Goal: Information Seeking & Learning: Find specific fact

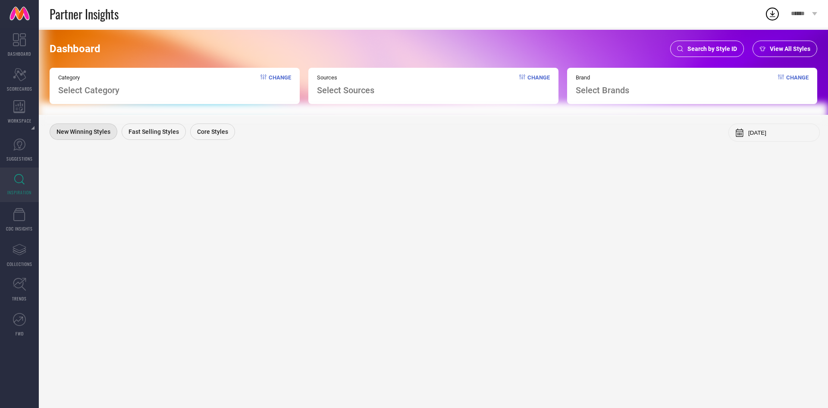
click at [690, 46] on span "Search by Style ID" at bounding box center [713, 48] width 50 height 7
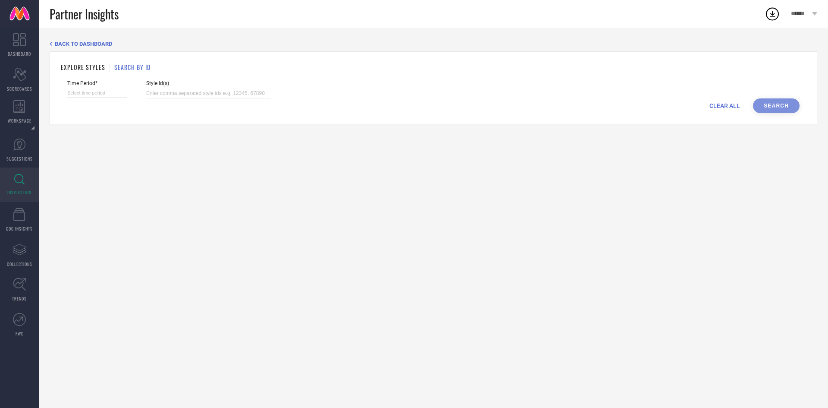
click at [151, 88] on div "Style Id(s)" at bounding box center [208, 89] width 125 height 18
click at [157, 91] on input at bounding box center [208, 93] width 125 height 10
paste input "20665218 29761014 29843670 17485884 20465656 25982304 13634730 16770982 1118239…"
type input "20665218 29761014 29843670 17485884 20465656 25982304 13634730 16770982 1118239…"
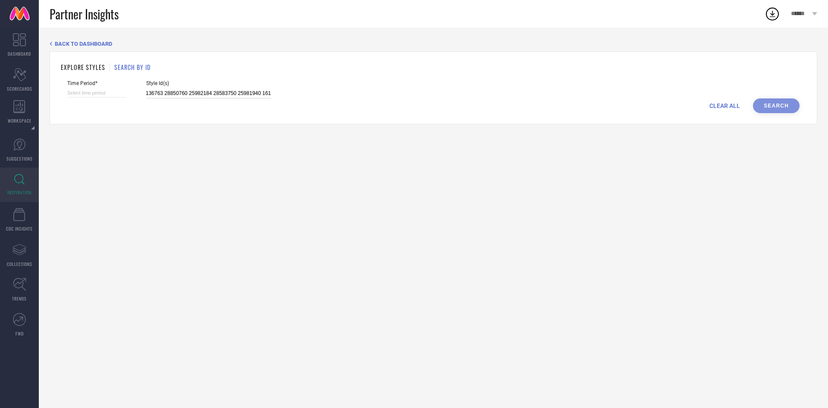
select select "7"
select select "2025"
select select "8"
select select "2025"
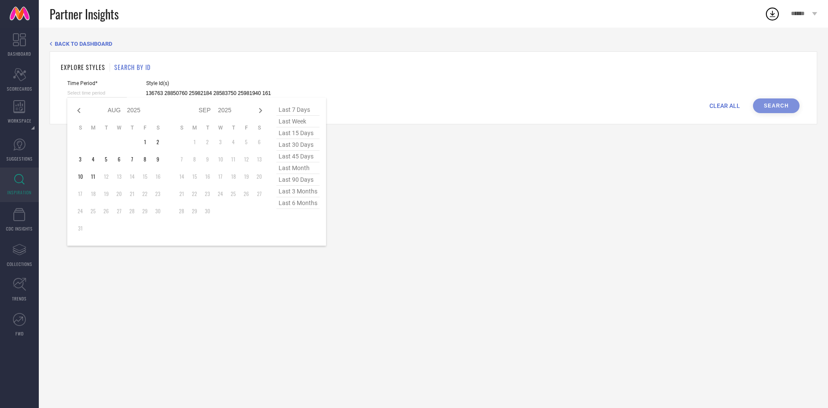
click at [101, 90] on input at bounding box center [97, 92] width 60 height 9
type input "20665218 29761014 29843670 17485884 20465656 25982304 13634730 16770982 1118239…"
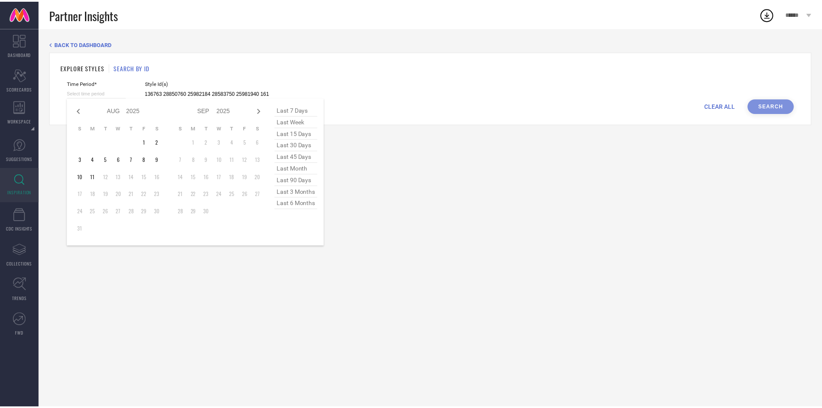
scroll to position [0, 0]
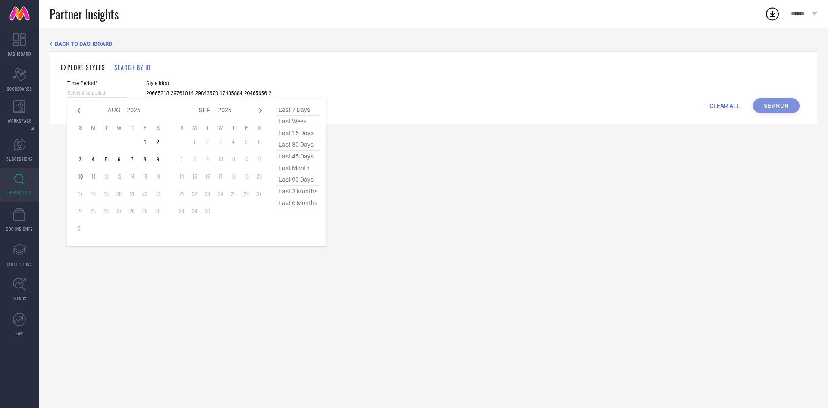
click at [302, 159] on span "last 45 days" at bounding box center [297, 157] width 43 height 12
type input "[DATE] to [DATE]"
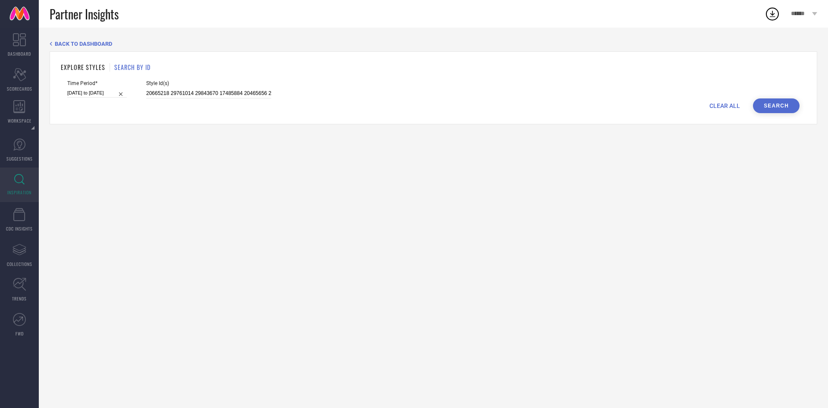
select select "5"
select select "2025"
select select "6"
select select "2025"
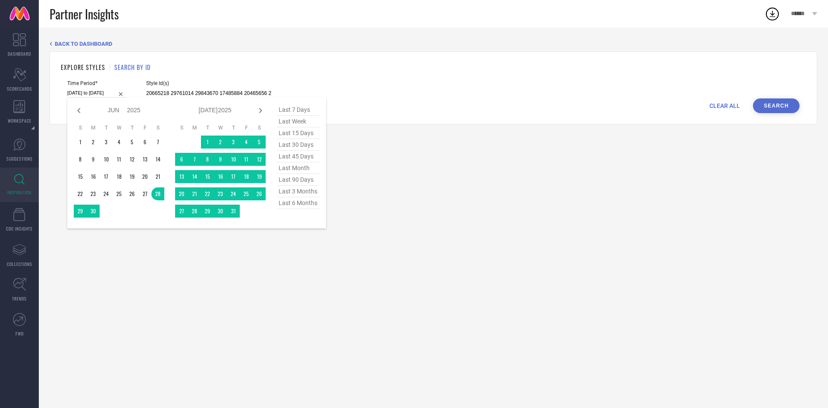
click at [96, 92] on input "[DATE] to [DATE]" at bounding box center [97, 92] width 60 height 9
click at [292, 180] on span "last 90 days" at bounding box center [297, 180] width 43 height 12
type input "[DATE] to [DATE]"
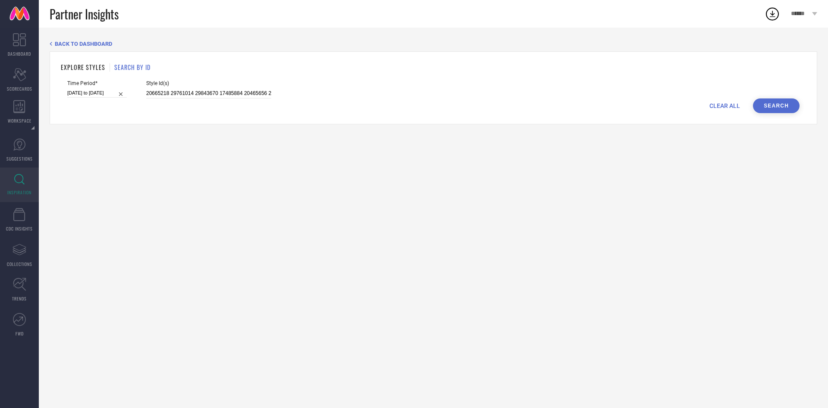
click at [785, 101] on button "Search" at bounding box center [776, 105] width 47 height 15
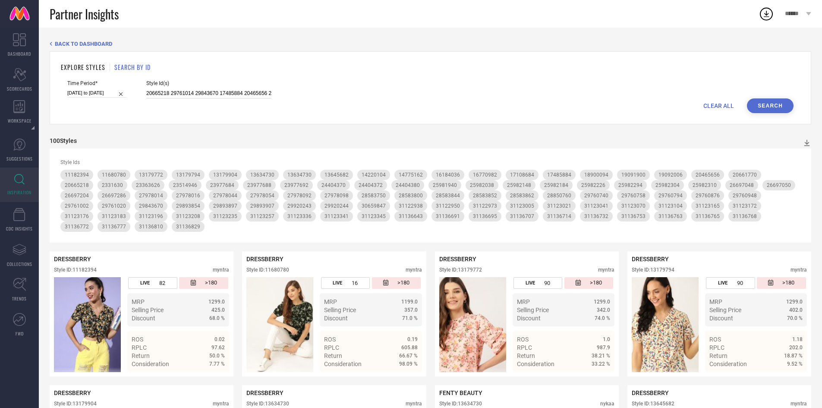
click at [232, 88] on input "20665218 29761014 29843670 17485884 20465656 25982304 13634730 16770982 1118239…" at bounding box center [208, 93] width 125 height 10
paste input "25982304 31136768 25982148 32522336 26697286 31136772 32522331 31123176 3112302…"
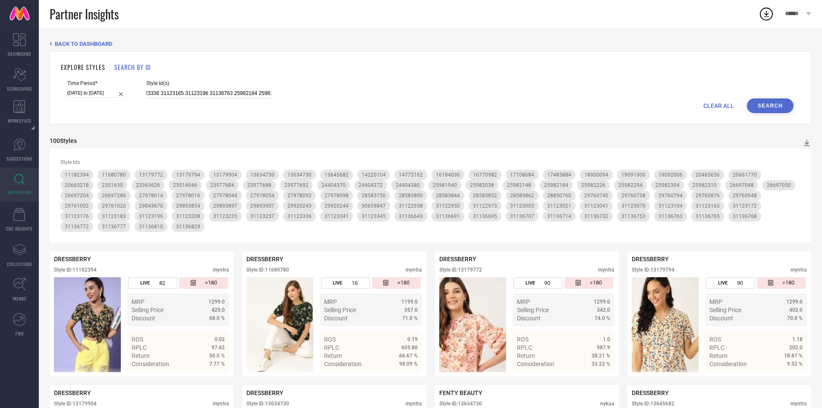
type input "25982304 31136768 25982148 32522336 26697286 31136772 32522331 31123176 3112302…"
click at [755, 104] on button "Search" at bounding box center [770, 105] width 47 height 15
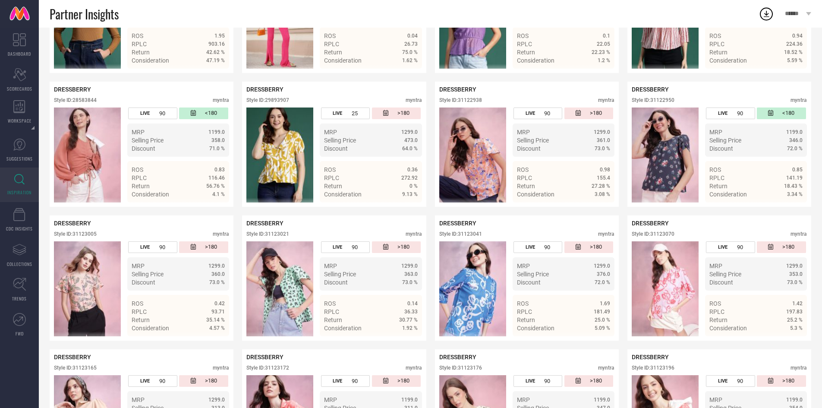
scroll to position [540, 0]
click at [469, 235] on div "Style ID: 31123041" at bounding box center [460, 233] width 43 height 6
copy div "31123041"
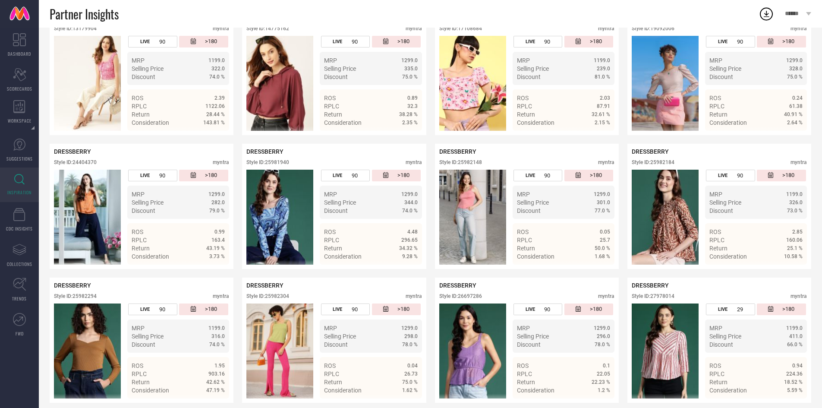
scroll to position [0, 0]
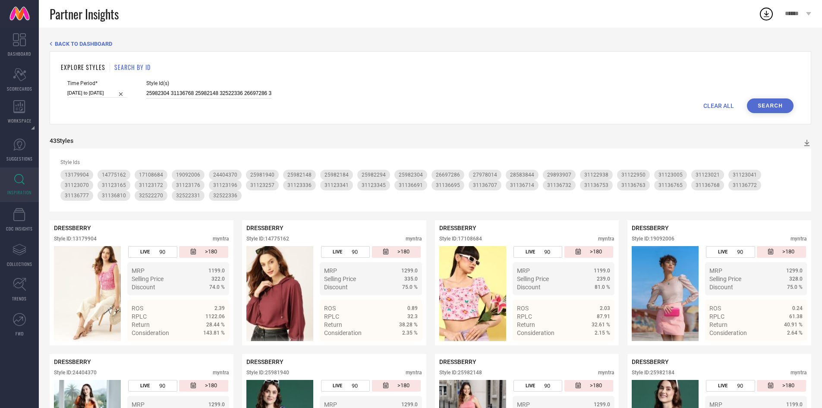
click at [215, 96] on input "25982304 31136768 25982148 32522336 26697286 31136772 32522331 31123176 3112302…" at bounding box center [208, 93] width 125 height 10
click at [223, 92] on input "25982304 31136768 25982148 32522336 26697286 31136772 32522331 31123176 3112302…" at bounding box center [208, 93] width 125 height 10
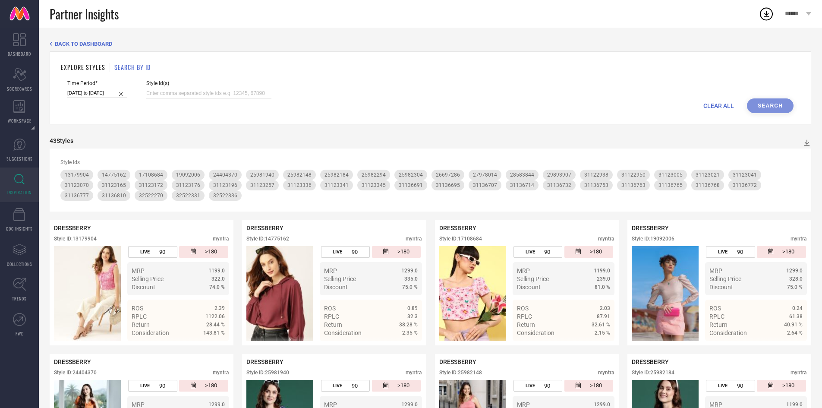
paste input "32523042 31136814 32045107 32045096 32523117 28583800 31123055 32045113 3113666…"
type input "32523042 31136814 32045107 32045096 32523117 28583800 31123055 32045113 3113666…"
click at [771, 104] on button "Search" at bounding box center [770, 105] width 47 height 15
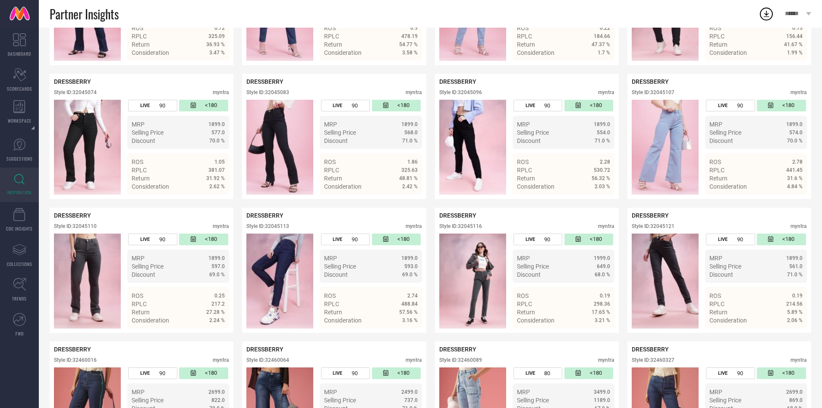
scroll to position [3192, 0]
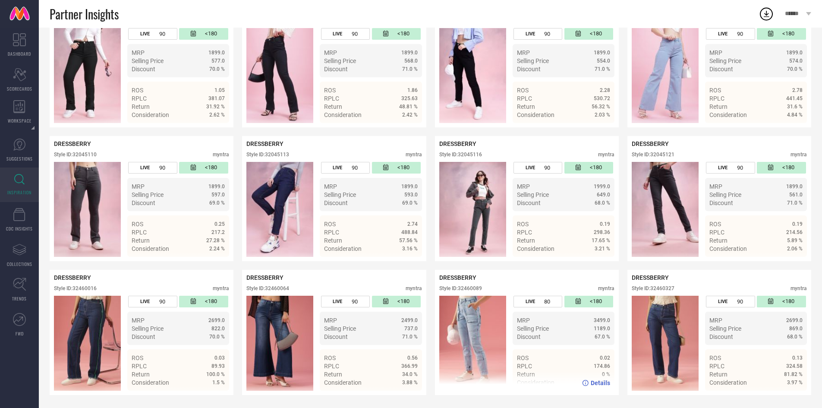
click at [474, 288] on div "Style ID: 32460089" at bounding box center [460, 288] width 43 height 6
copy div "32460089"
